Goal: Browse casually

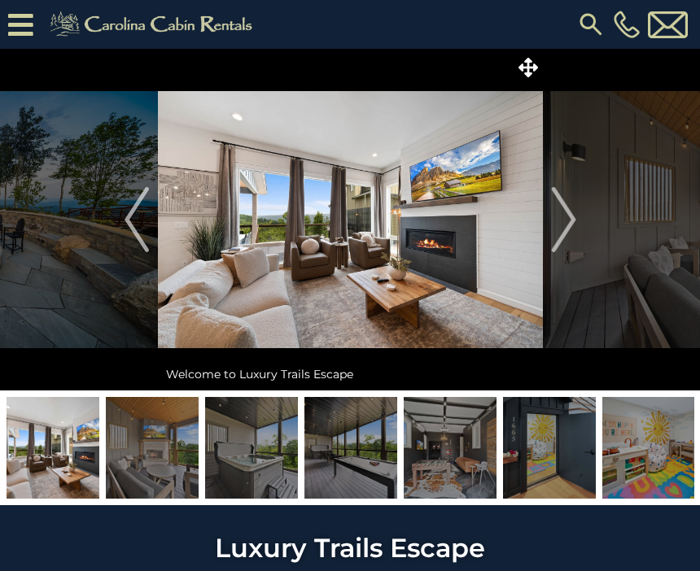
click at [580, 237] on button "Next" at bounding box center [564, 220] width 42 height 342
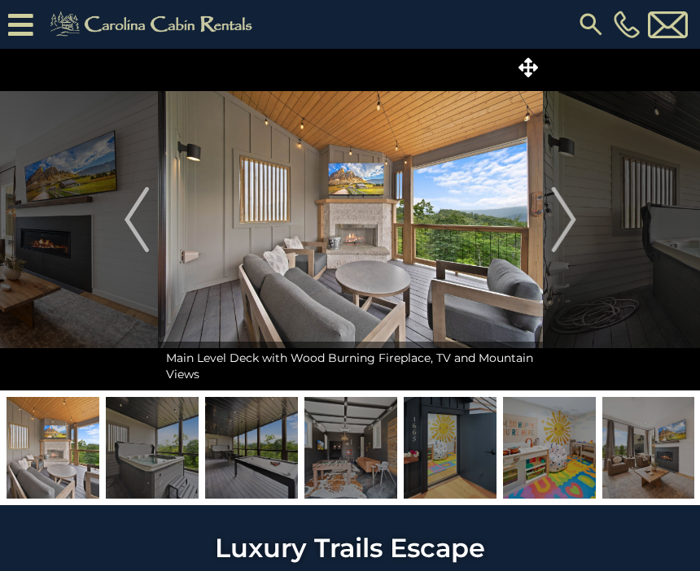
click at [561, 214] on img "Next" at bounding box center [563, 219] width 24 height 65
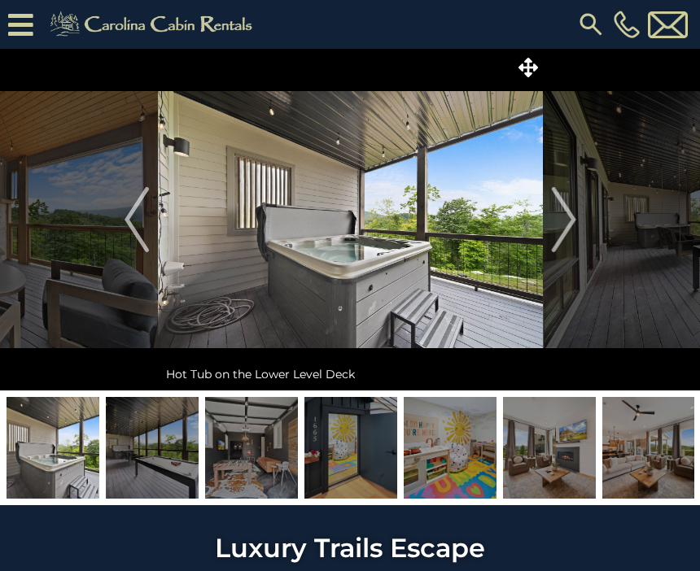
click at [63, 463] on img at bounding box center [53, 448] width 93 height 102
click at [41, 480] on img at bounding box center [53, 448] width 93 height 102
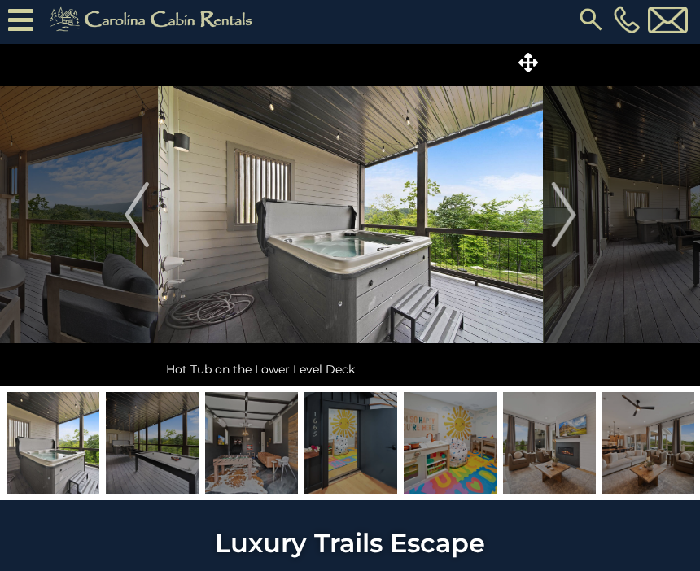
scroll to position [3, 0]
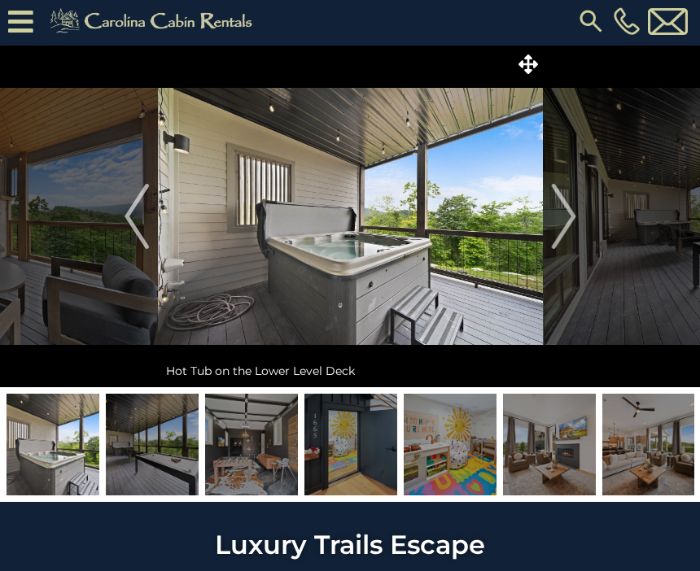
click at [44, 440] on img at bounding box center [53, 445] width 93 height 102
click at [36, 460] on img at bounding box center [53, 445] width 93 height 102
click at [50, 463] on img at bounding box center [53, 445] width 93 height 102
click at [561, 228] on img "Next" at bounding box center [563, 216] width 24 height 65
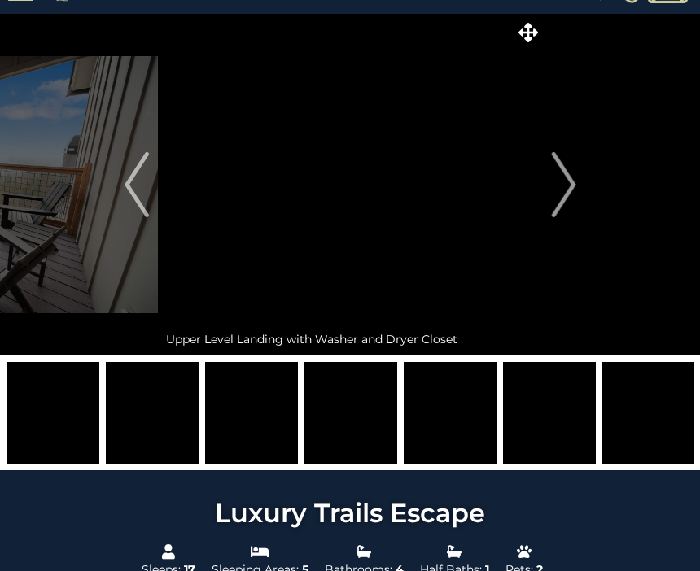
scroll to position [0, 0]
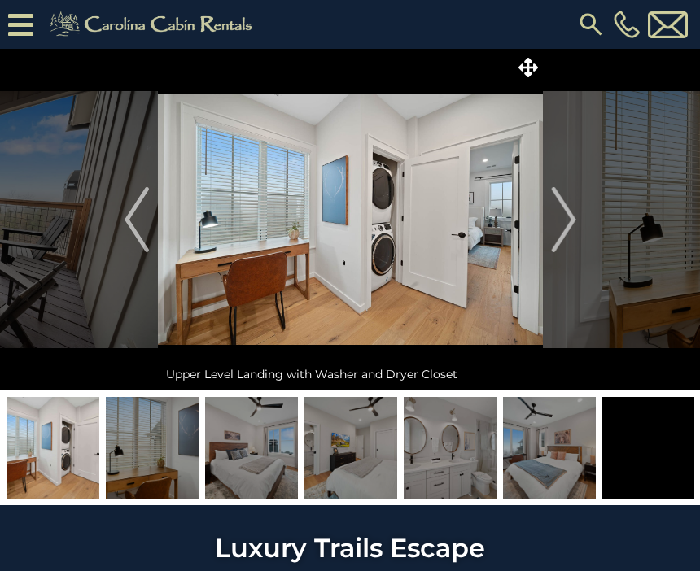
click at [560, 212] on img "Next" at bounding box center [563, 219] width 24 height 65
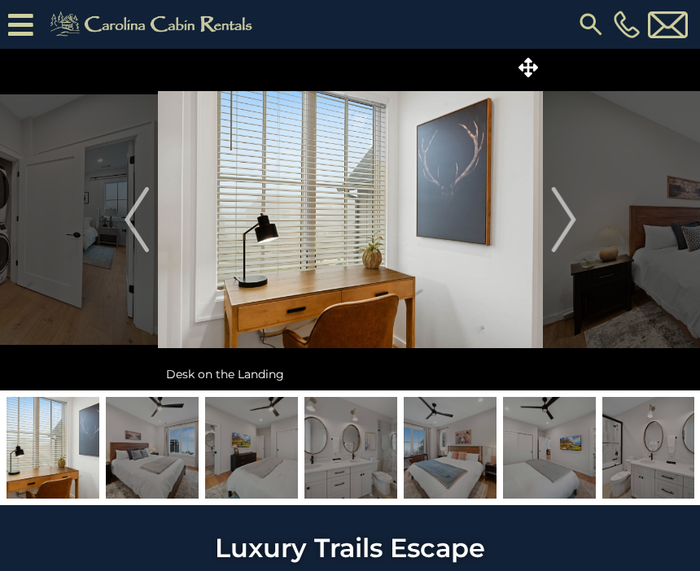
click at [556, 224] on img "Next" at bounding box center [563, 219] width 24 height 65
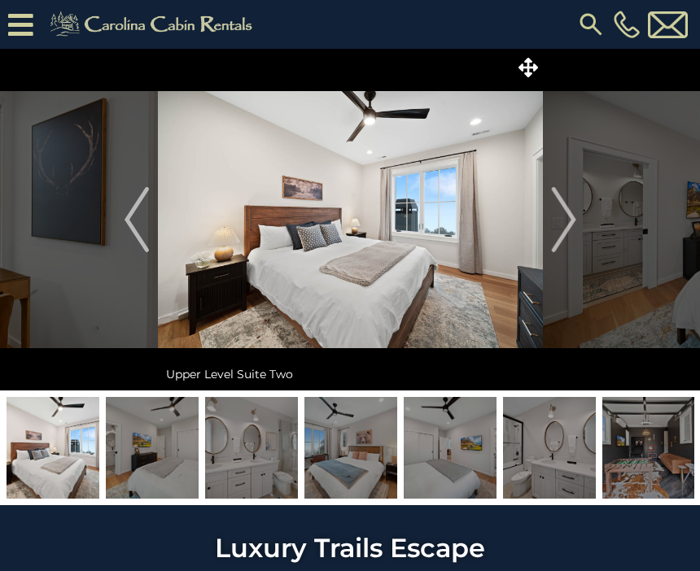
click at [552, 223] on img "Next" at bounding box center [563, 219] width 24 height 65
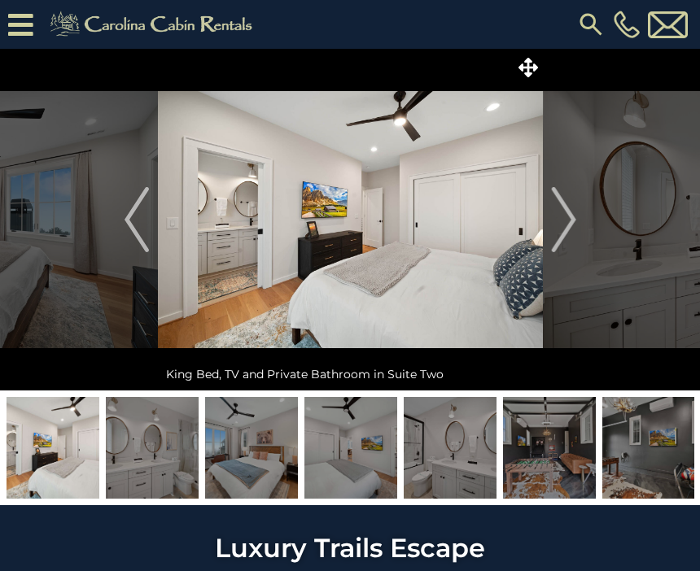
click at [564, 207] on img "Next" at bounding box center [563, 219] width 24 height 65
